Goal: Task Accomplishment & Management: Manage account settings

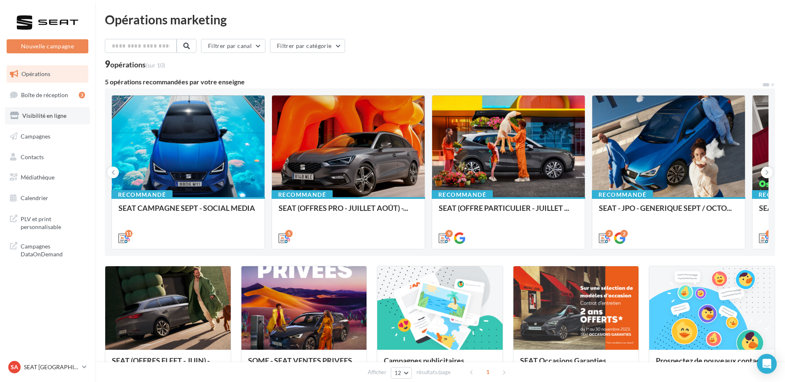
click at [56, 117] on span "Visibilité en ligne" at bounding box center [44, 115] width 44 height 7
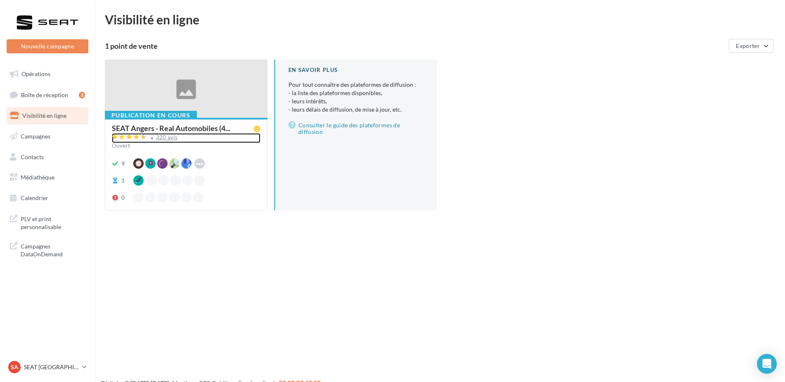
click at [160, 138] on div "320 avis" at bounding box center [167, 137] width 22 height 5
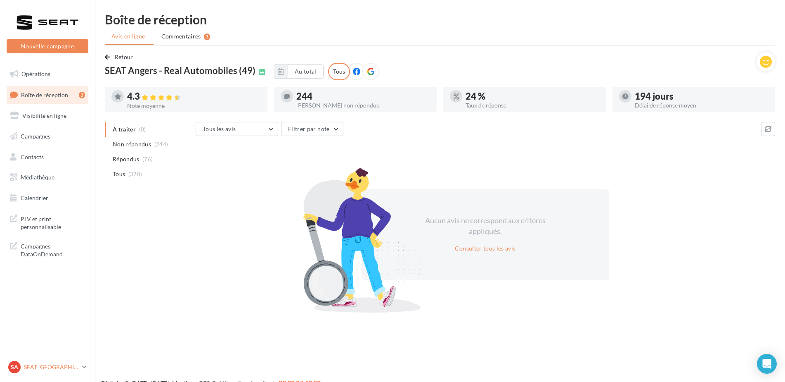
click at [55, 361] on div "SA SEAT [GEOGRAPHIC_DATA] SEAT-[GEOGRAPHIC_DATA]" at bounding box center [43, 367] width 71 height 12
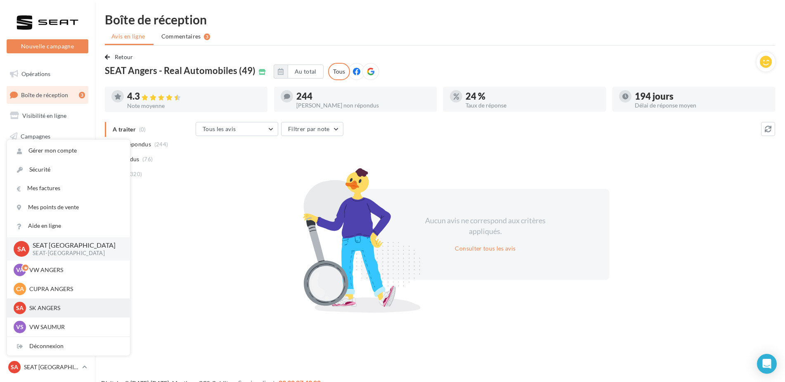
click at [55, 307] on p "SK ANGERS" at bounding box center [74, 308] width 91 height 8
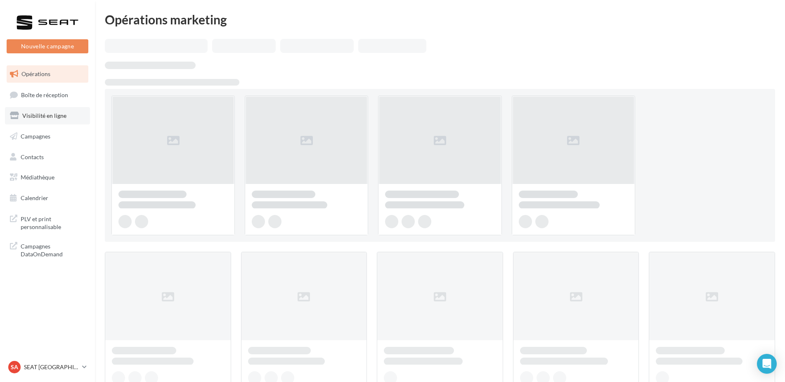
click at [52, 120] on link "Visibilité en ligne" at bounding box center [47, 115] width 85 height 17
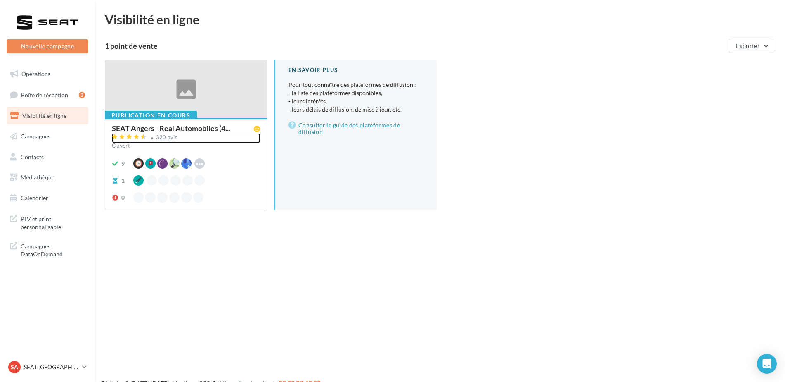
click at [168, 137] on div "320 avis" at bounding box center [167, 137] width 22 height 5
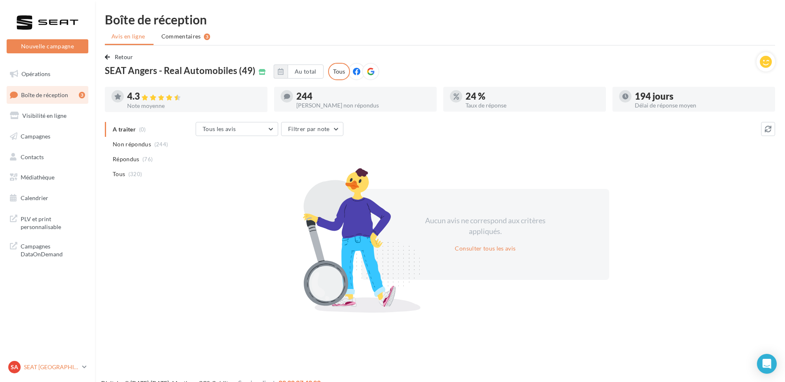
click at [79, 368] on link "SA SEAT [GEOGRAPHIC_DATA] SEAT-[GEOGRAPHIC_DATA]" at bounding box center [48, 367] width 82 height 16
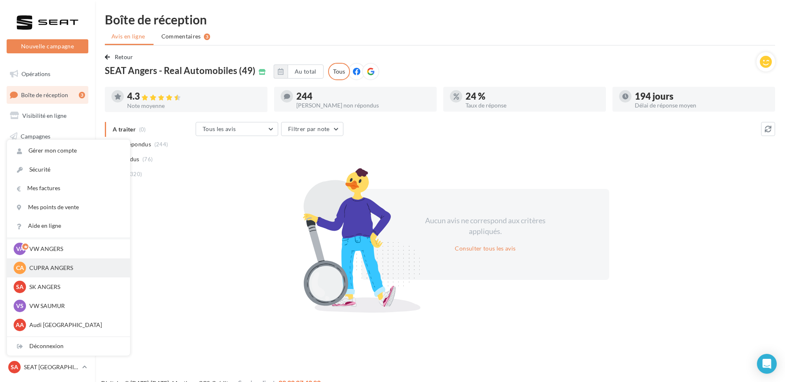
scroll to position [41, 0]
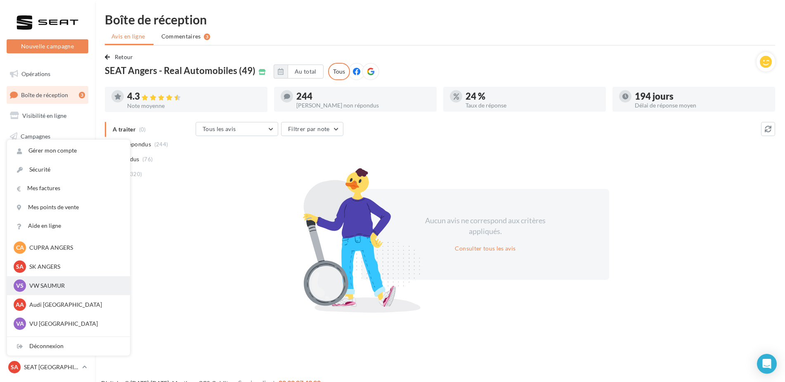
click at [72, 287] on p "VW SAUMUR" at bounding box center [74, 285] width 91 height 8
